Goal: Book appointment/travel/reservation

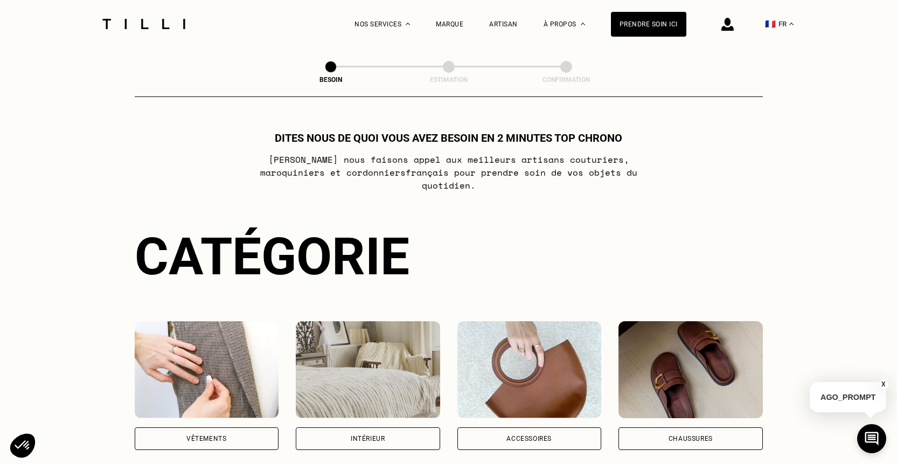
scroll to position [77, 0]
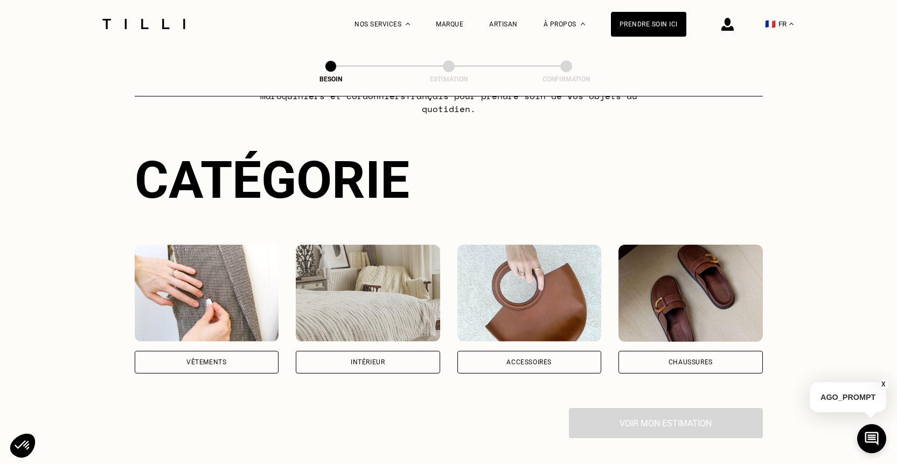
click at [385, 337] on div "Intérieur" at bounding box center [368, 309] width 144 height 129
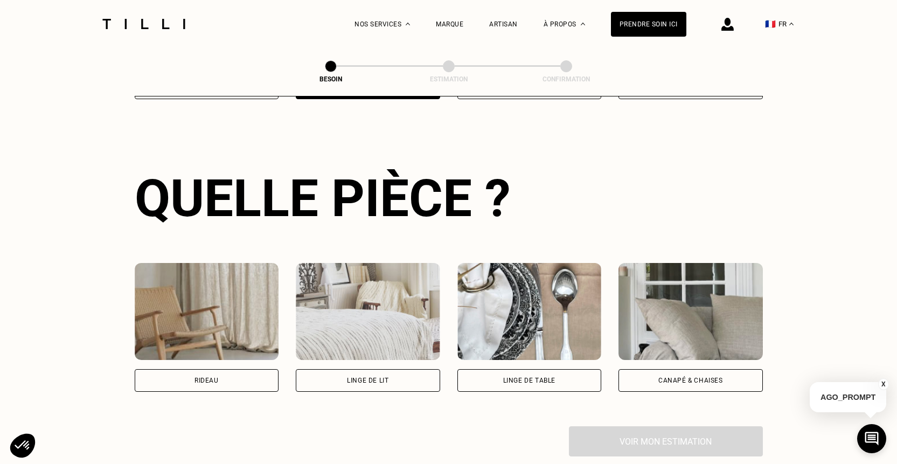
scroll to position [353, 0]
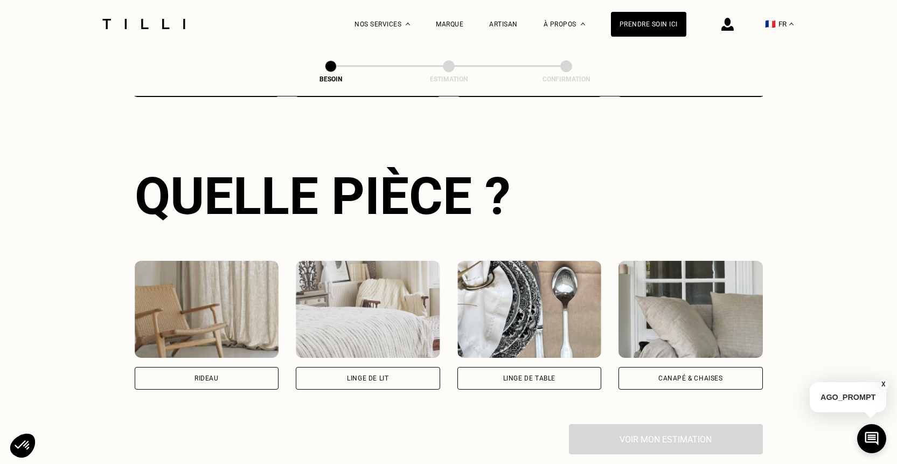
click at [705, 375] on div "Canapé & chaises" at bounding box center [690, 378] width 65 height 6
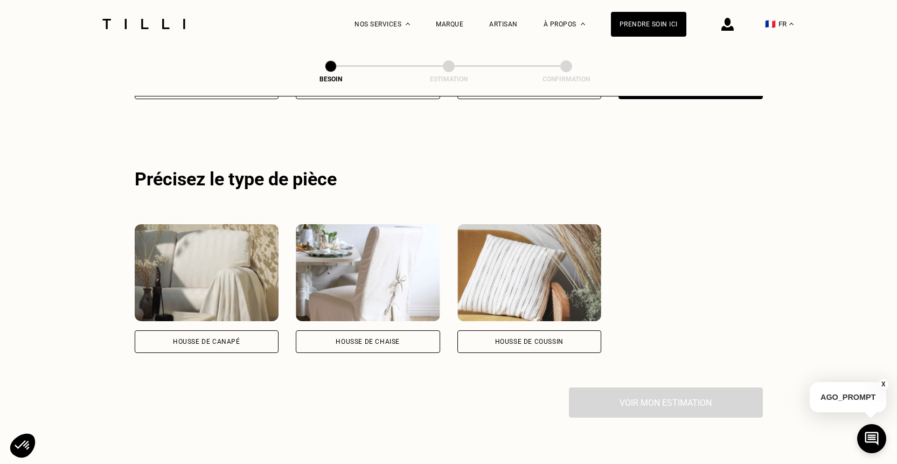
scroll to position [645, 0]
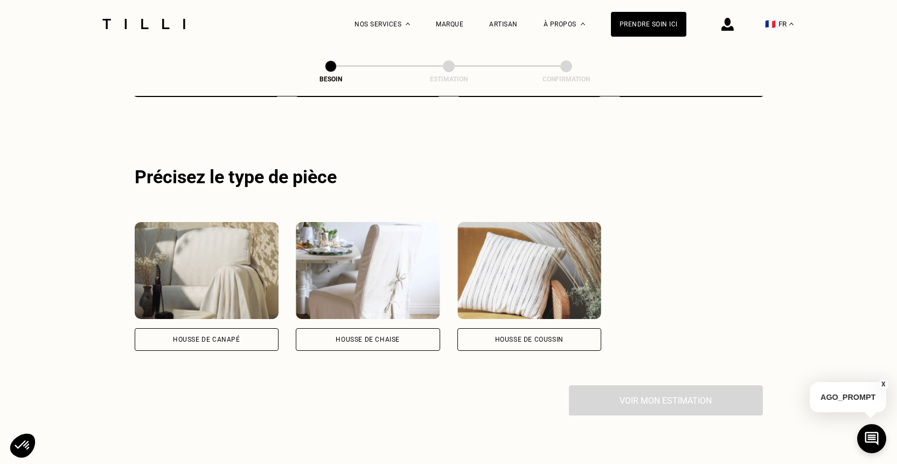
click at [510, 328] on div "Housse de coussin" at bounding box center [529, 339] width 144 height 23
select select "FR"
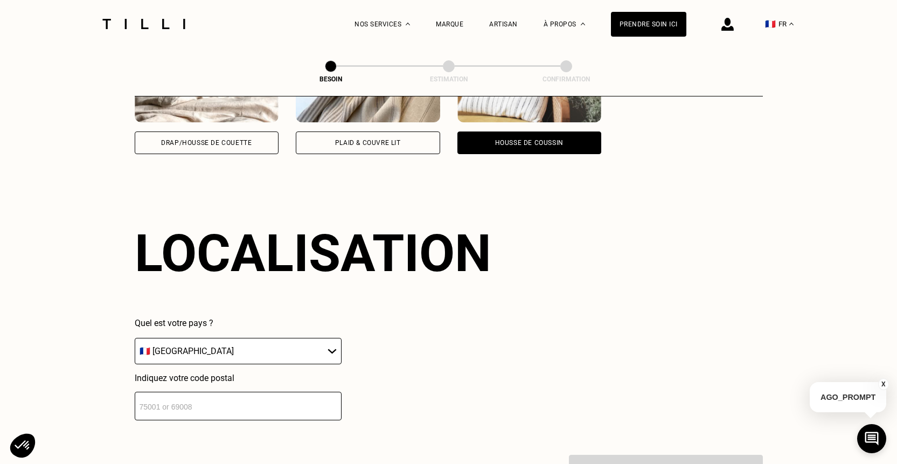
scroll to position [897, 0]
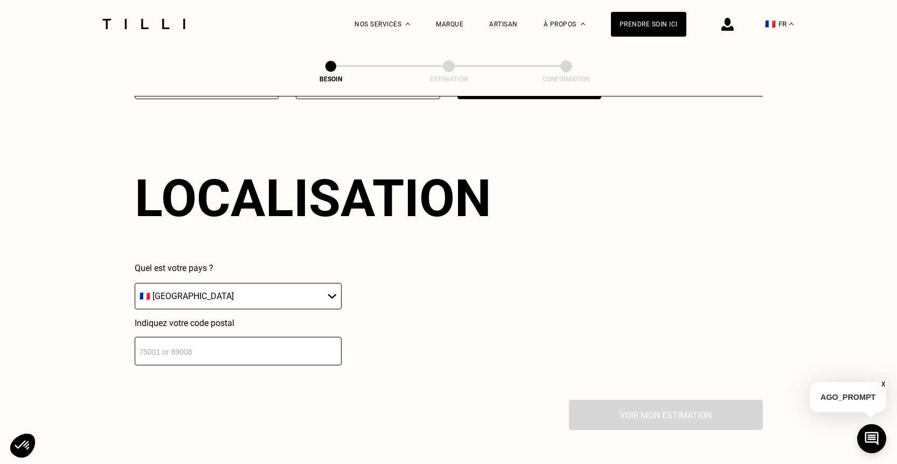
click at [289, 340] on input "number" at bounding box center [238, 351] width 207 height 29
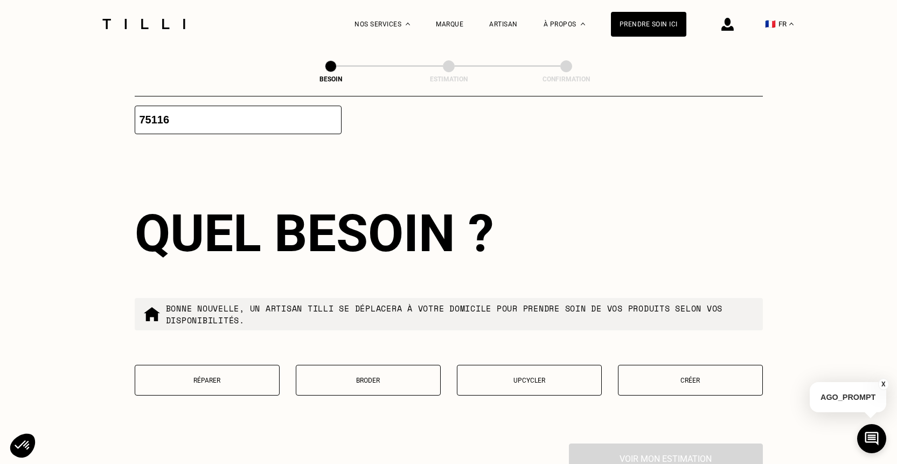
scroll to position [1201, 0]
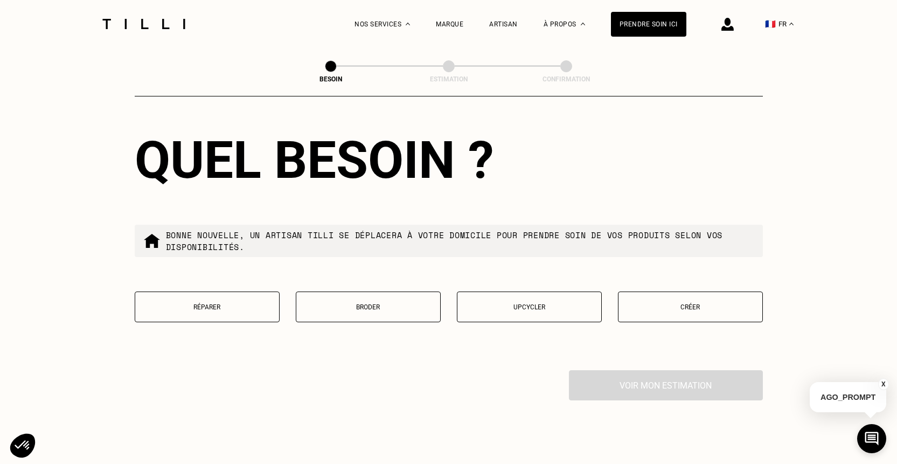
type input "75116"
click at [672, 303] on p "Créer" at bounding box center [690, 307] width 133 height 8
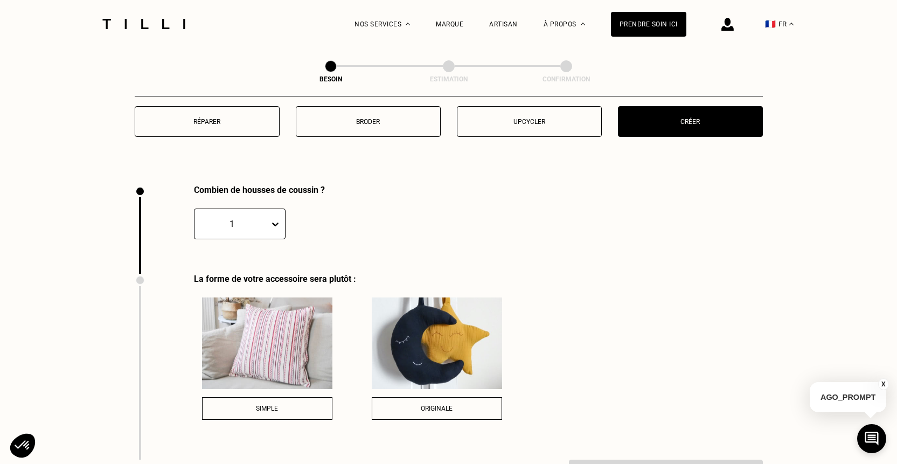
scroll to position [1442, 0]
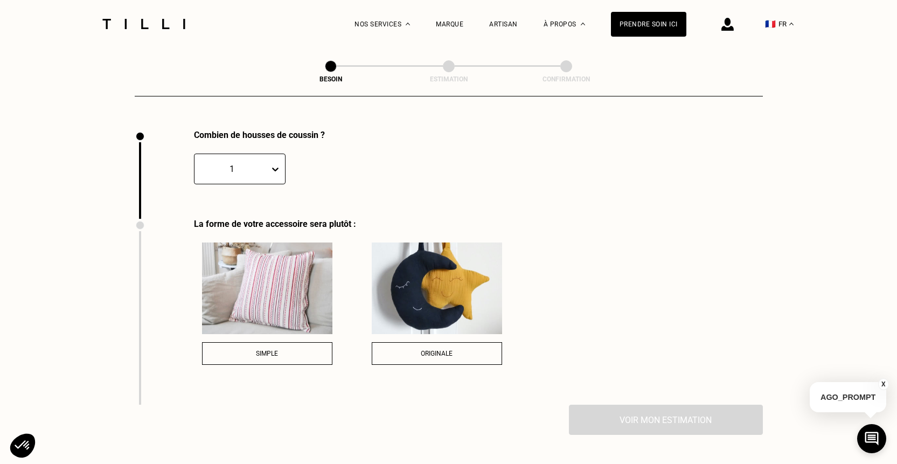
click at [273, 168] on icon at bounding box center [275, 170] width 6 height 4
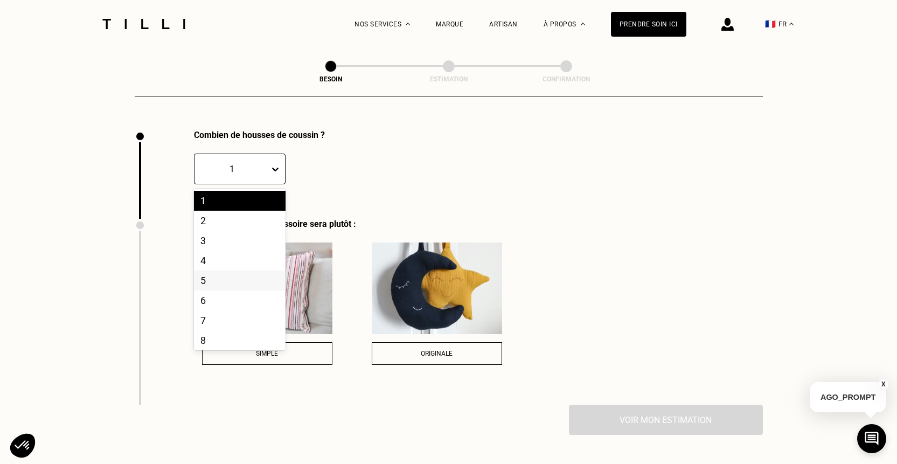
click at [245, 270] on div "5" at bounding box center [240, 280] width 92 height 20
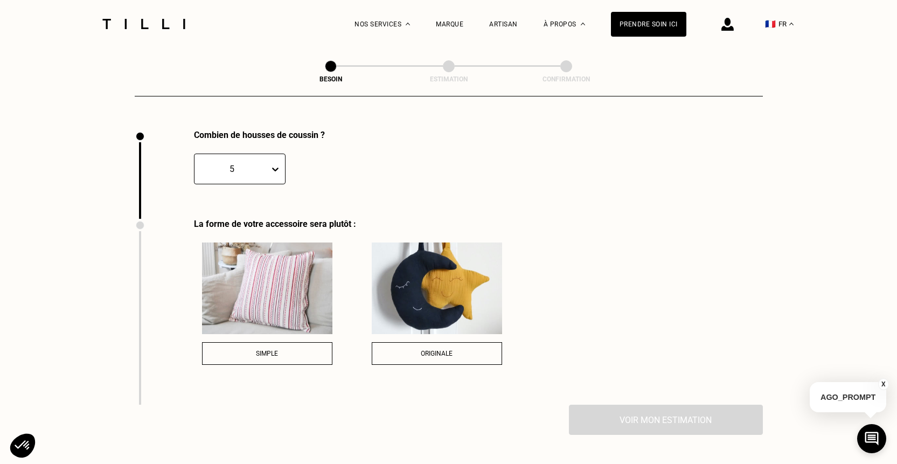
click at [275, 350] on button "Simple" at bounding box center [267, 353] width 130 height 23
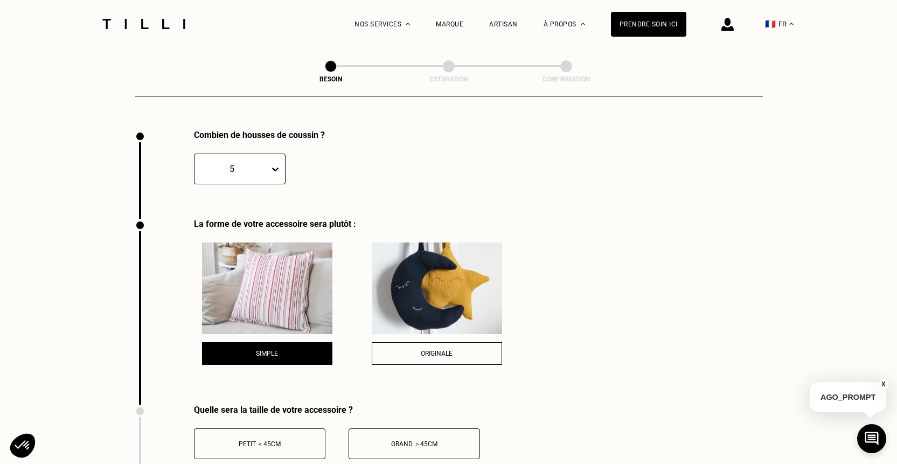
scroll to position [1526, 0]
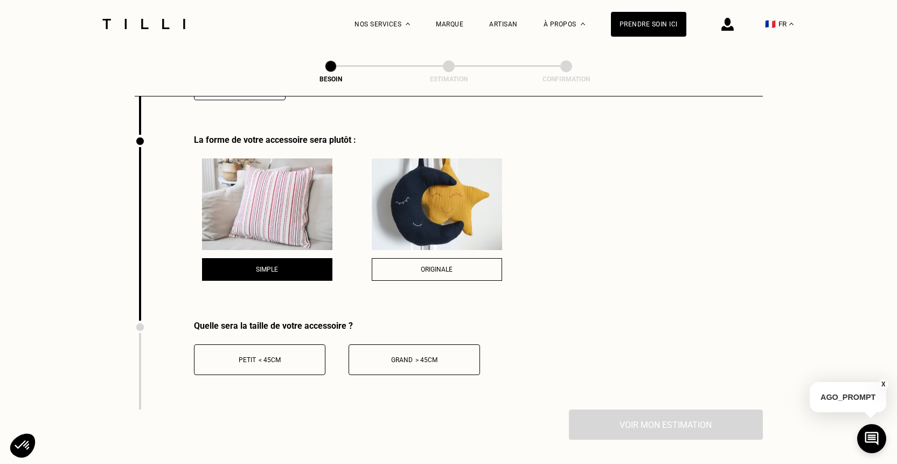
click at [418, 356] on span "> 45cm" at bounding box center [426, 360] width 22 height 8
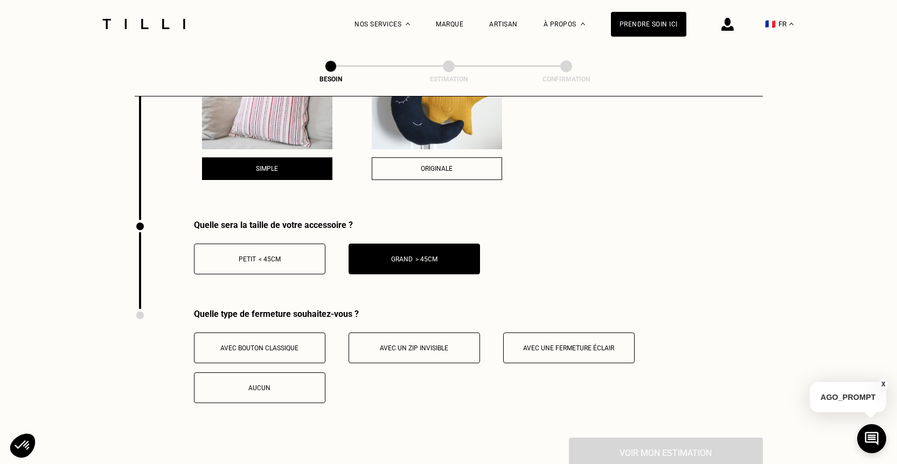
scroll to position [1612, 0]
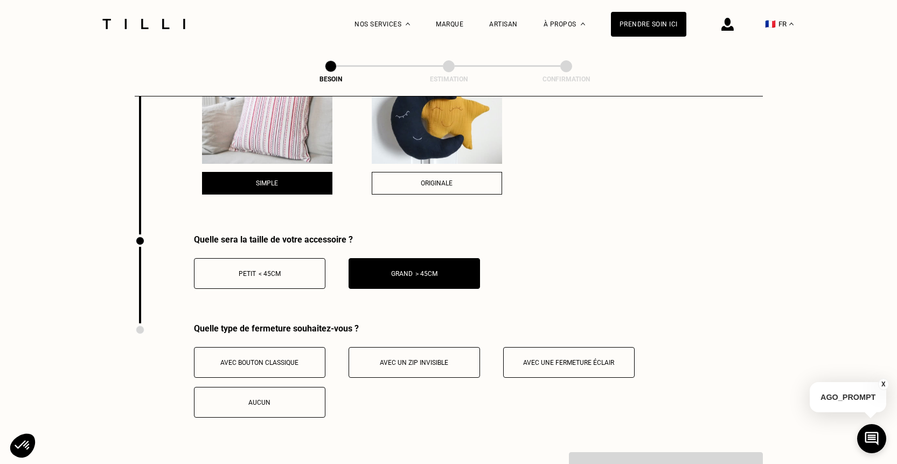
click at [421, 359] on span "Avec un zip invisible" at bounding box center [414, 363] width 68 height 8
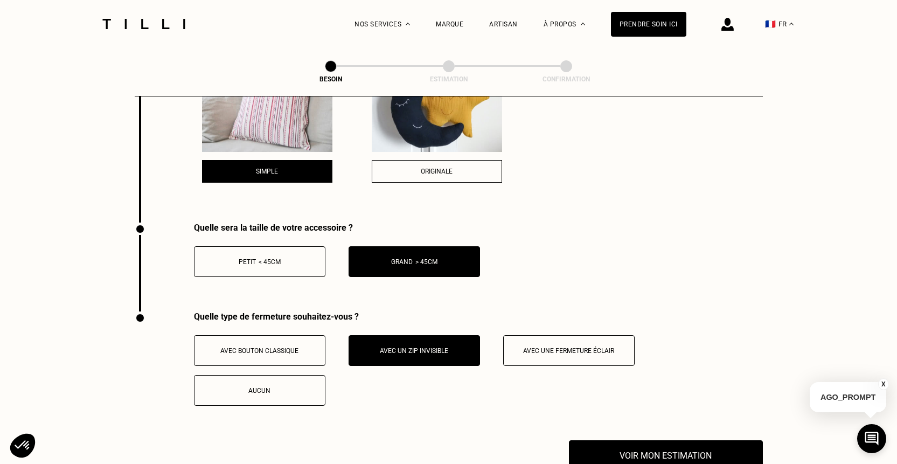
scroll to position [1651, 0]
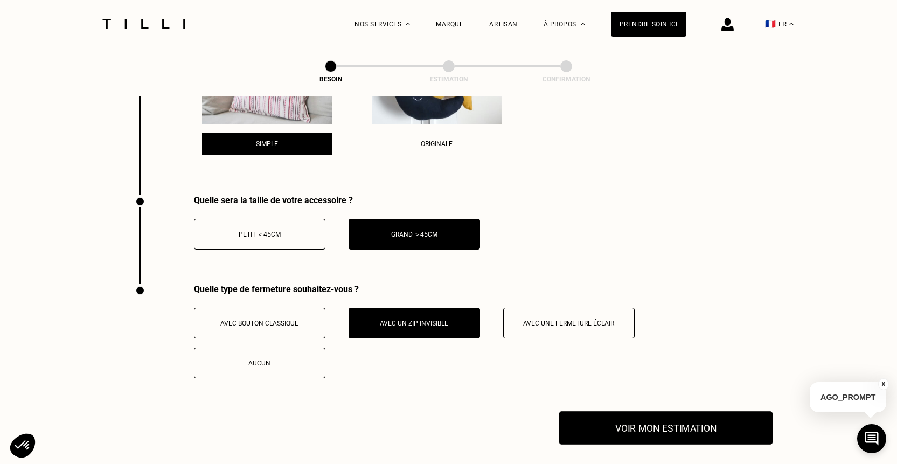
click at [644, 411] on button "Voir mon estimation" at bounding box center [665, 427] width 213 height 33
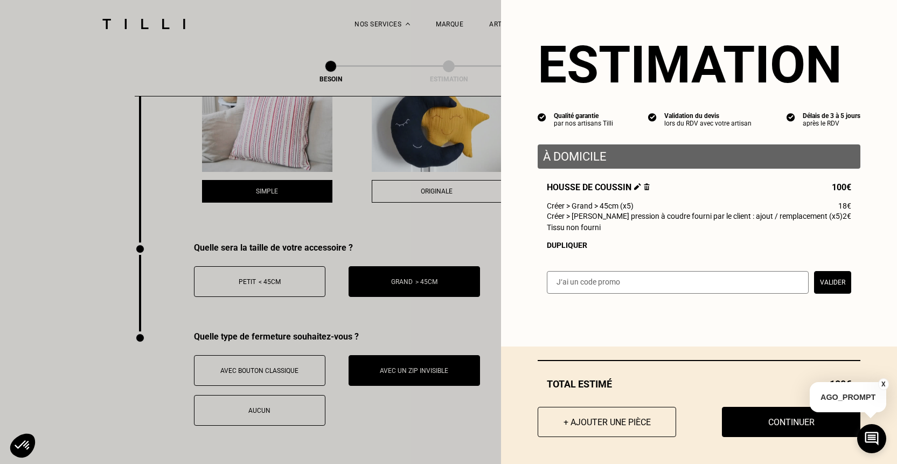
scroll to position [1632, 0]
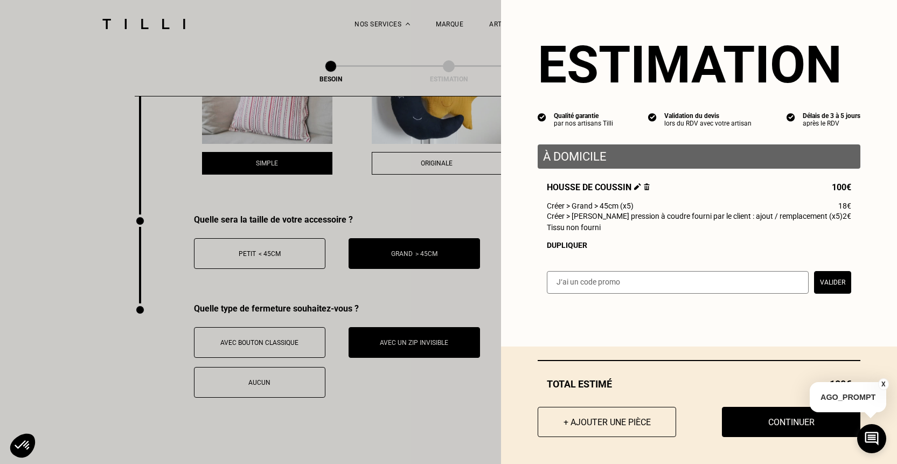
click at [883, 383] on button "X" at bounding box center [883, 384] width 11 height 12
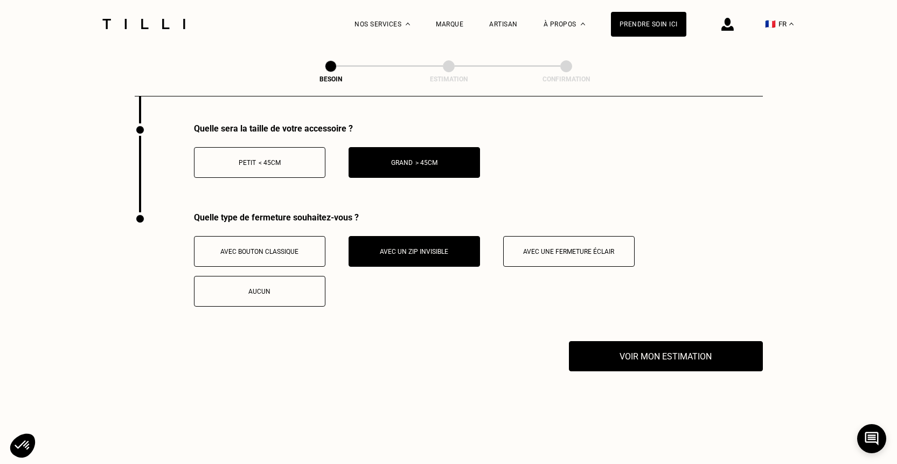
scroll to position [1738, 0]
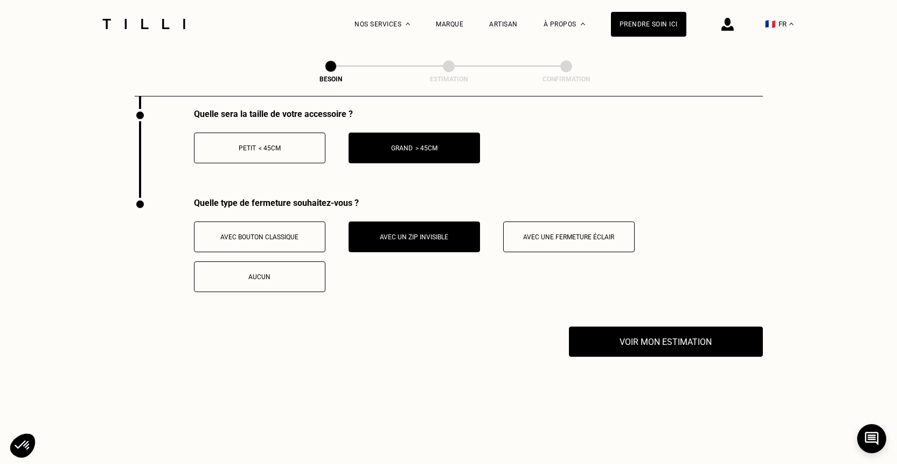
click at [546, 233] on span "Avec une fermeture éclair" at bounding box center [568, 237] width 91 height 8
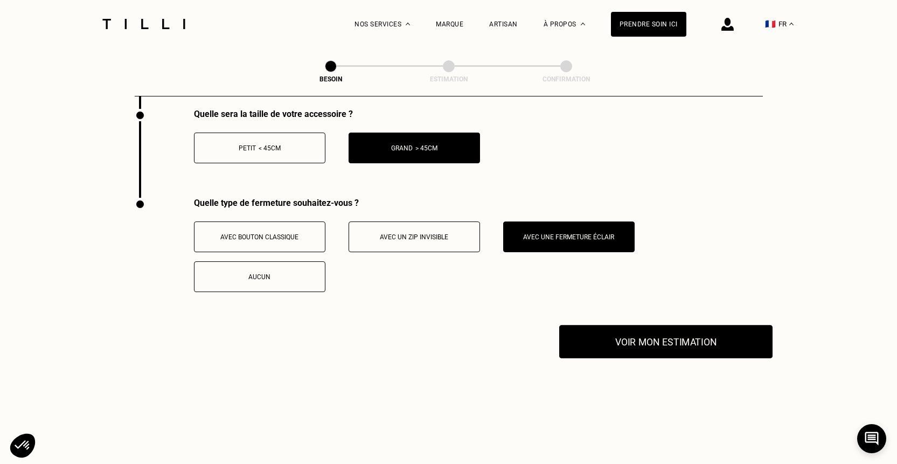
click at [689, 333] on button "Voir mon estimation" at bounding box center [665, 341] width 213 height 33
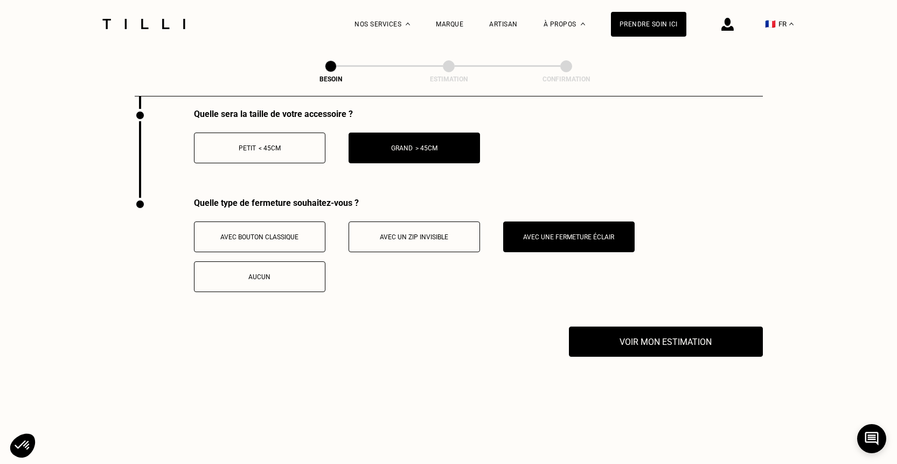
click at [432, 233] on span "Avec un zip invisible" at bounding box center [414, 237] width 68 height 8
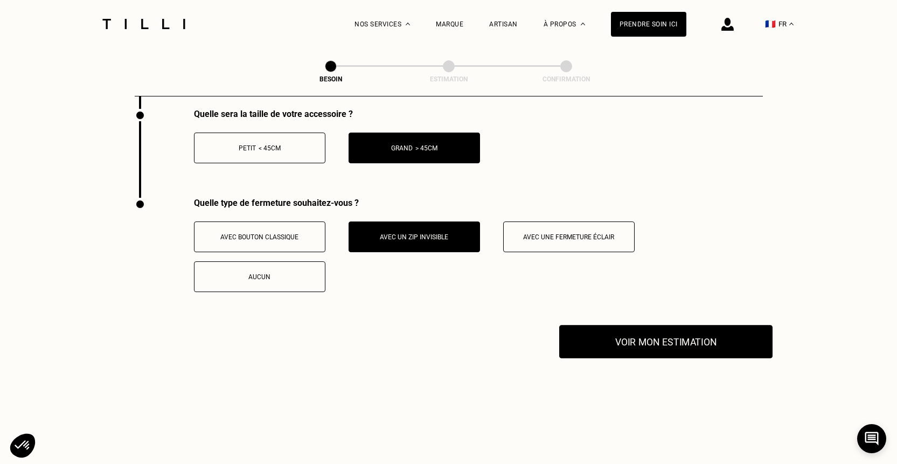
click at [640, 326] on button "Voir mon estimation" at bounding box center [665, 341] width 213 height 33
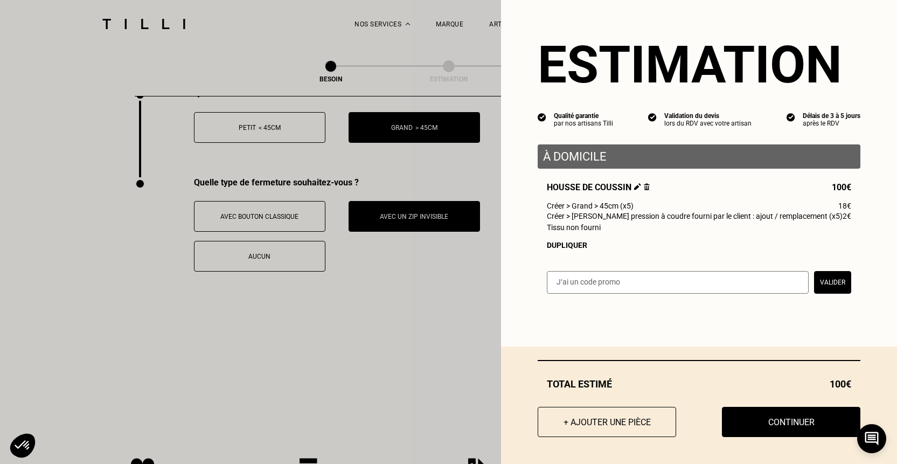
scroll to position [1891, 0]
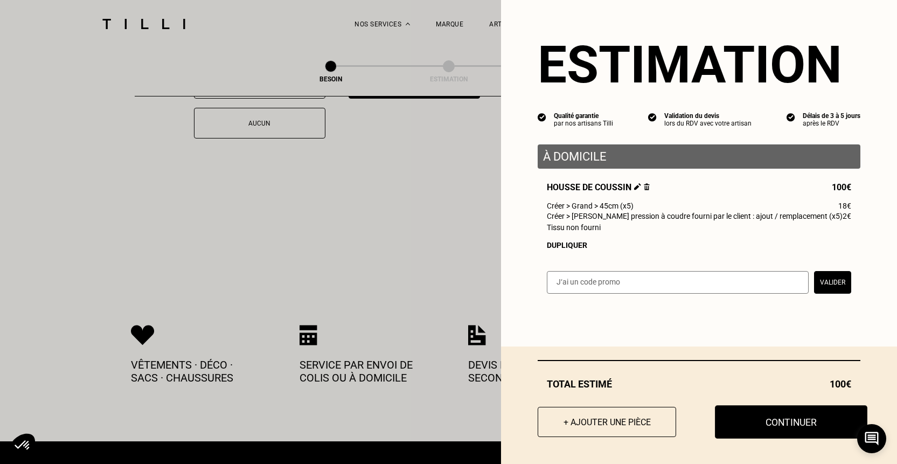
click at [794, 421] on button "Continuer" at bounding box center [791, 421] width 152 height 33
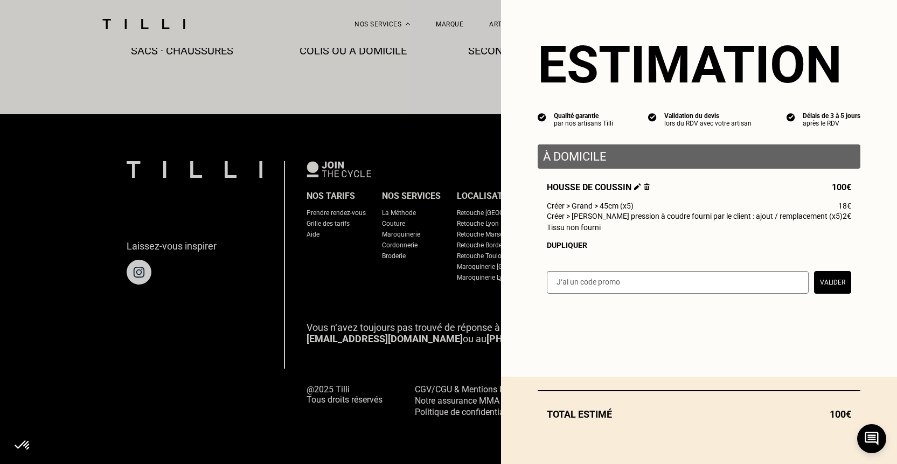
scroll to position [626, 0]
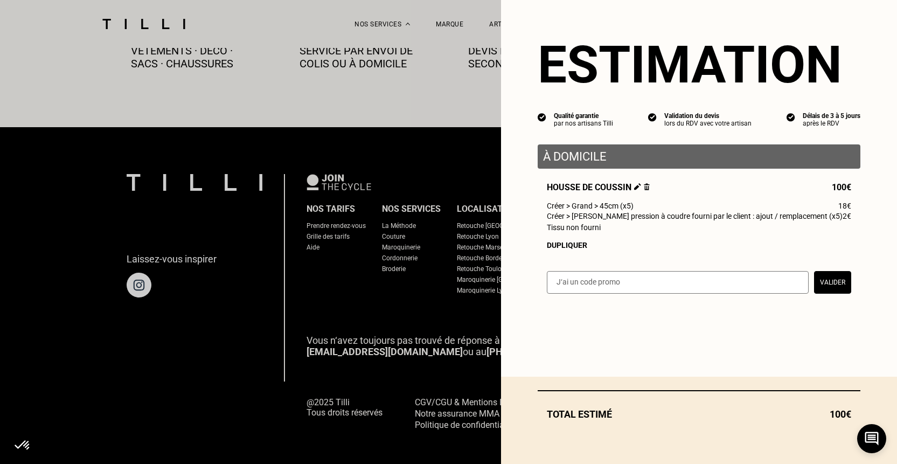
select select "FR"
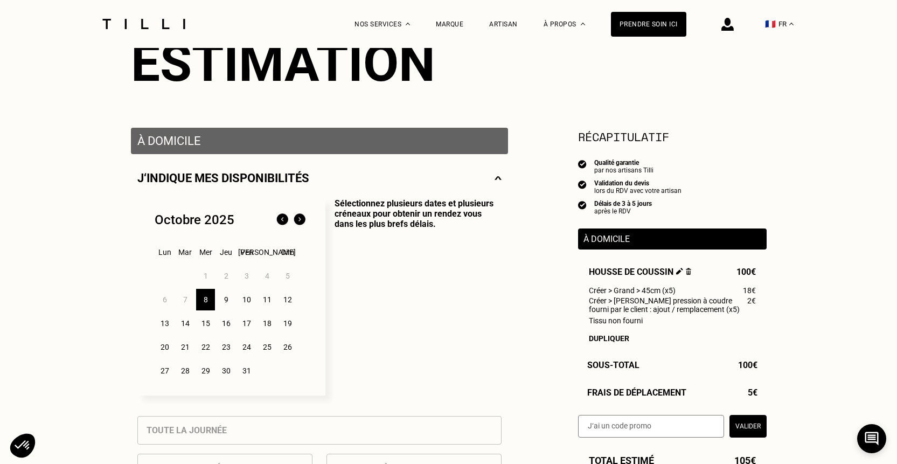
scroll to position [158, 0]
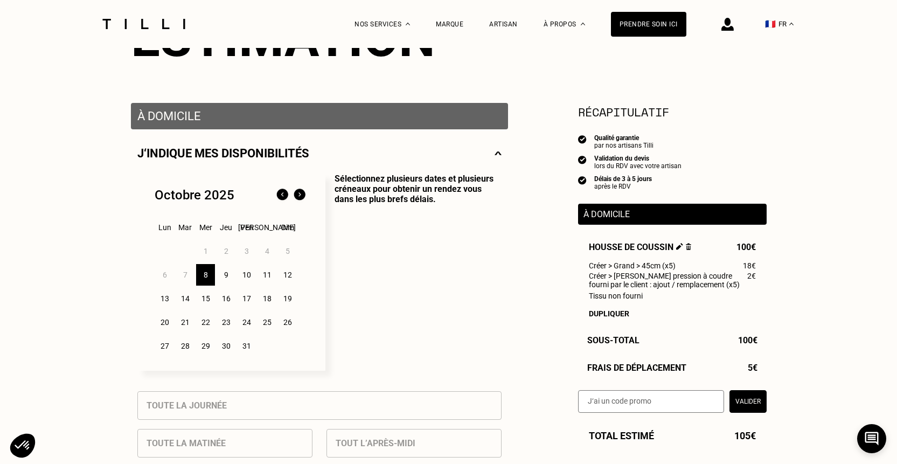
click at [204, 274] on div "8" at bounding box center [205, 275] width 19 height 22
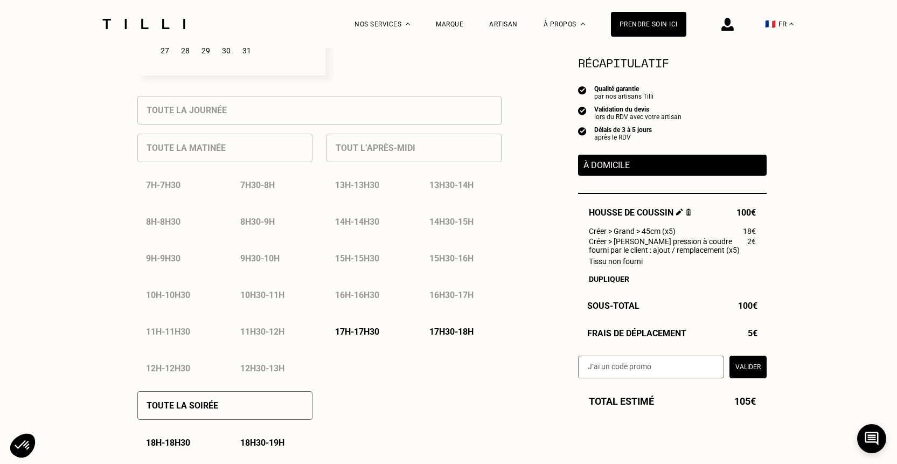
scroll to position [519, 0]
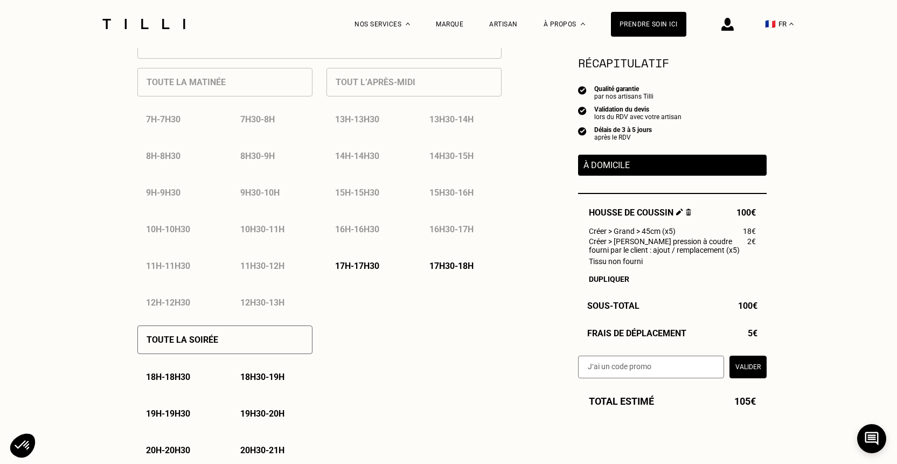
click at [171, 374] on p "18h - 18h30" at bounding box center [168, 377] width 44 height 10
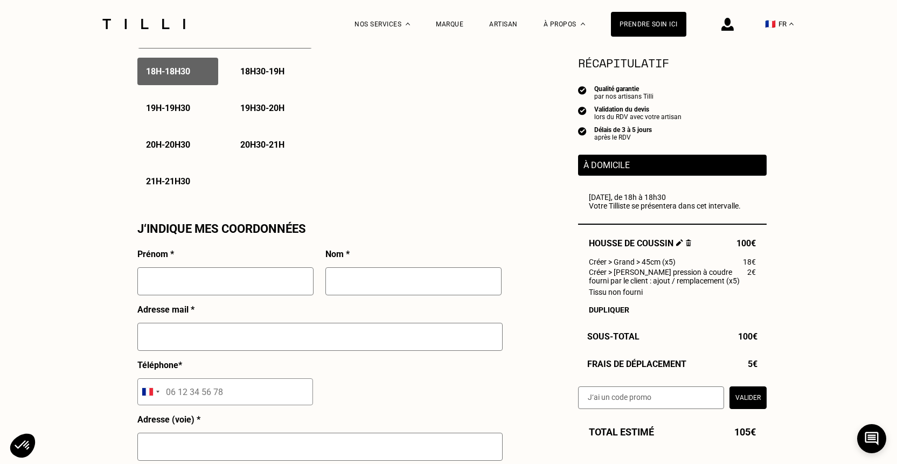
scroll to position [659, 0]
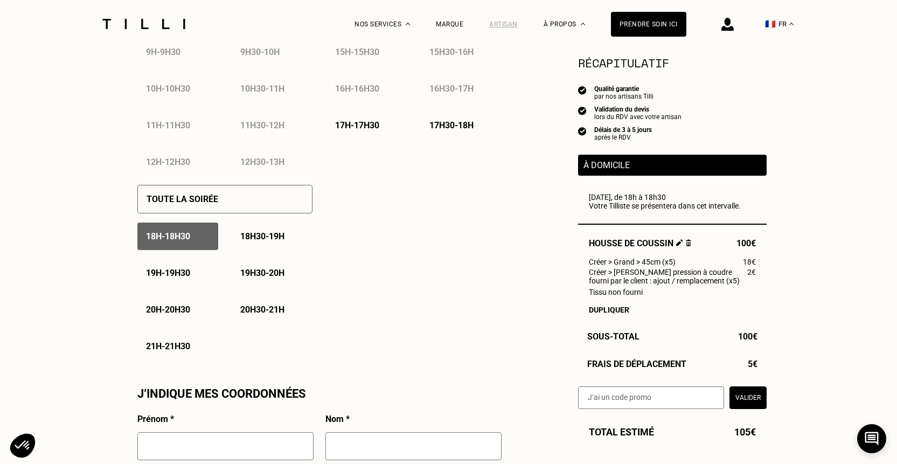
click at [510, 25] on div "Artisan" at bounding box center [503, 24] width 29 height 8
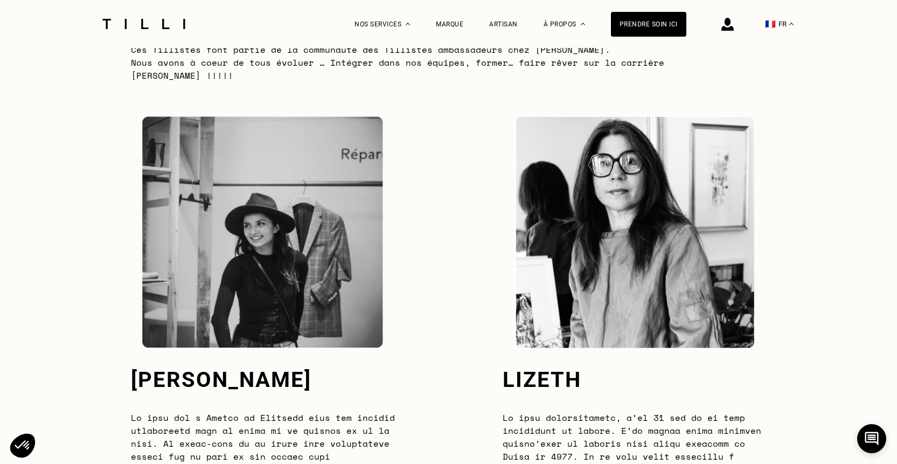
scroll to position [2908, 0]
